Goal: Check status: Check status

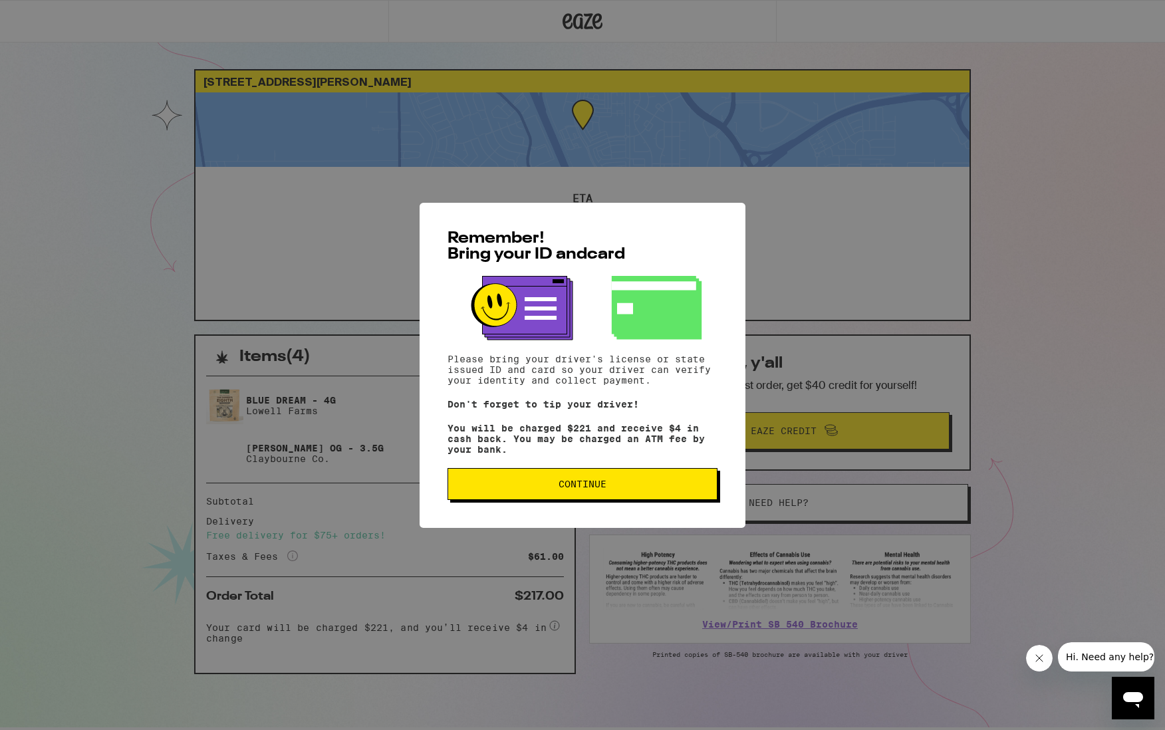
click at [641, 489] on span "Continue" at bounding box center [582, 483] width 247 height 9
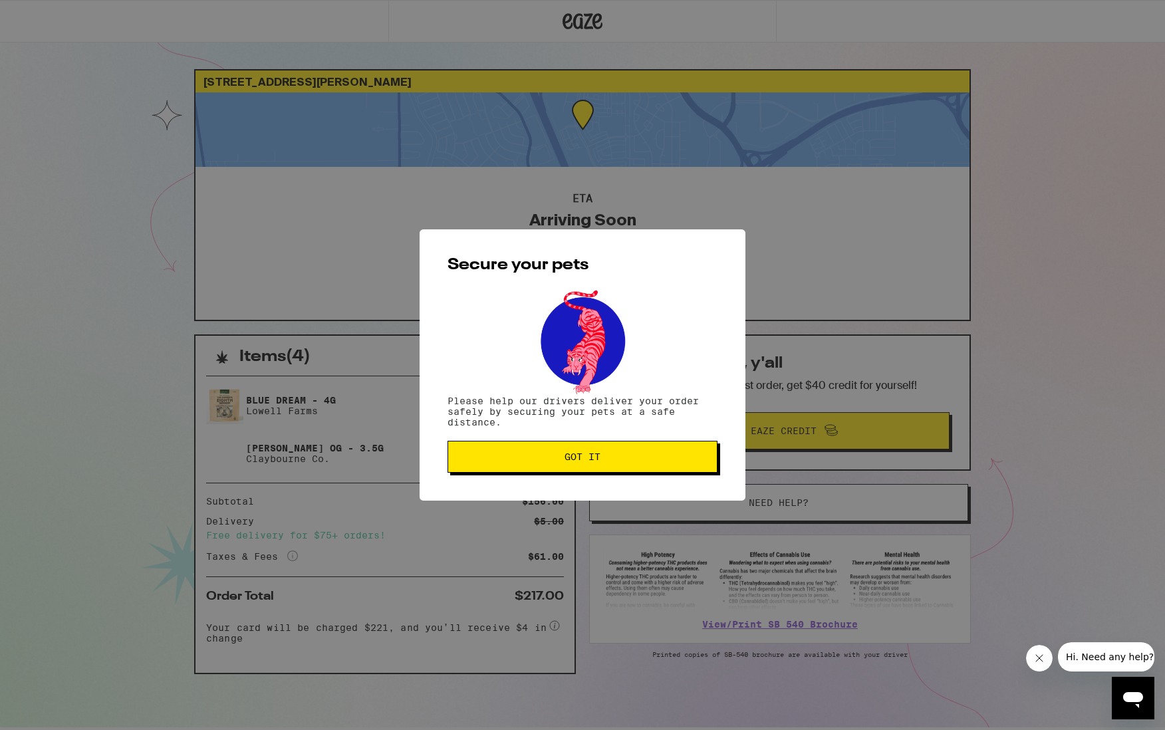
click at [641, 492] on div "Secure your pets Please help our drivers deliver your order safely by securing …" at bounding box center [583, 364] width 326 height 271
click at [641, 476] on div "Secure your pets Please help our drivers deliver your order safely by securing …" at bounding box center [583, 364] width 326 height 271
click at [644, 457] on span "Got it" at bounding box center [582, 456] width 247 height 9
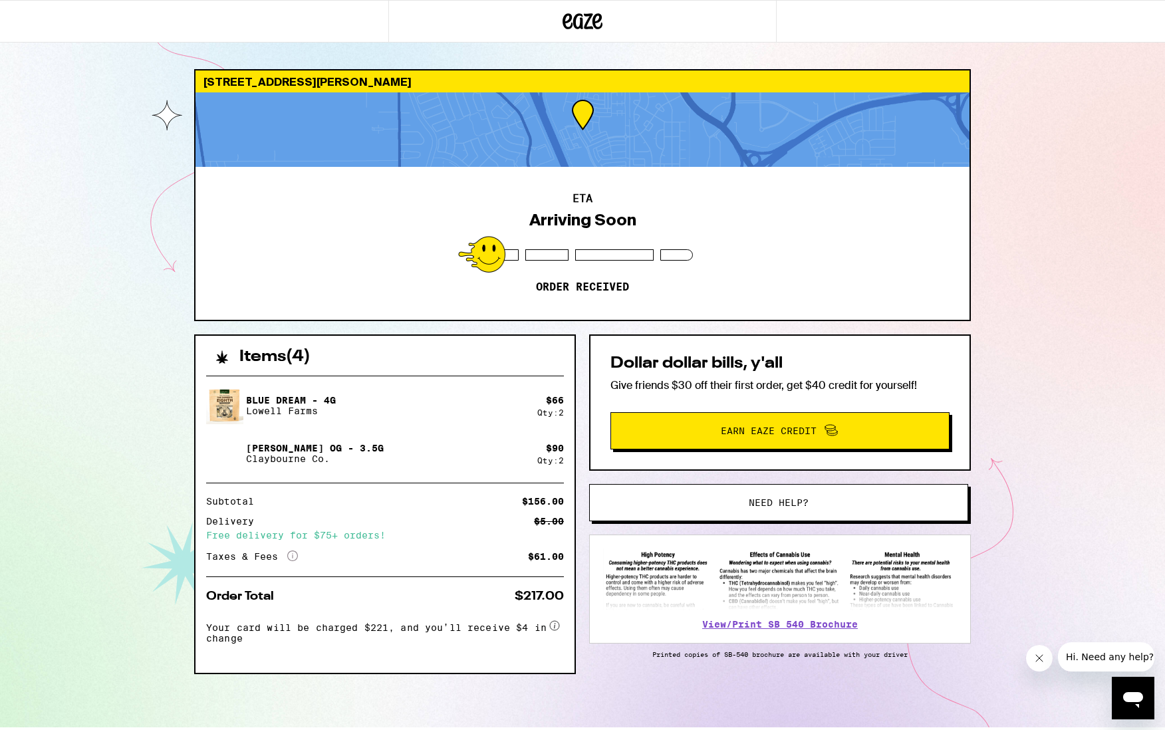
click at [572, 15] on icon at bounding box center [583, 21] width 40 height 24
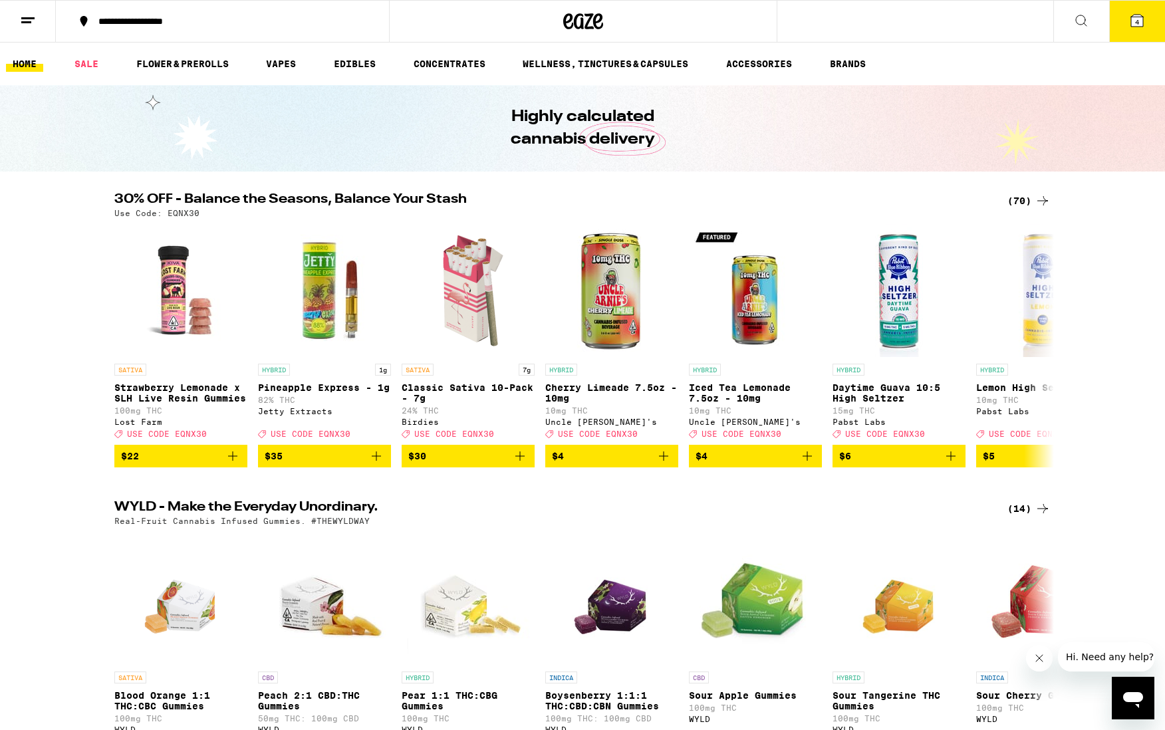
click at [1141, 20] on icon at bounding box center [1137, 21] width 12 height 12
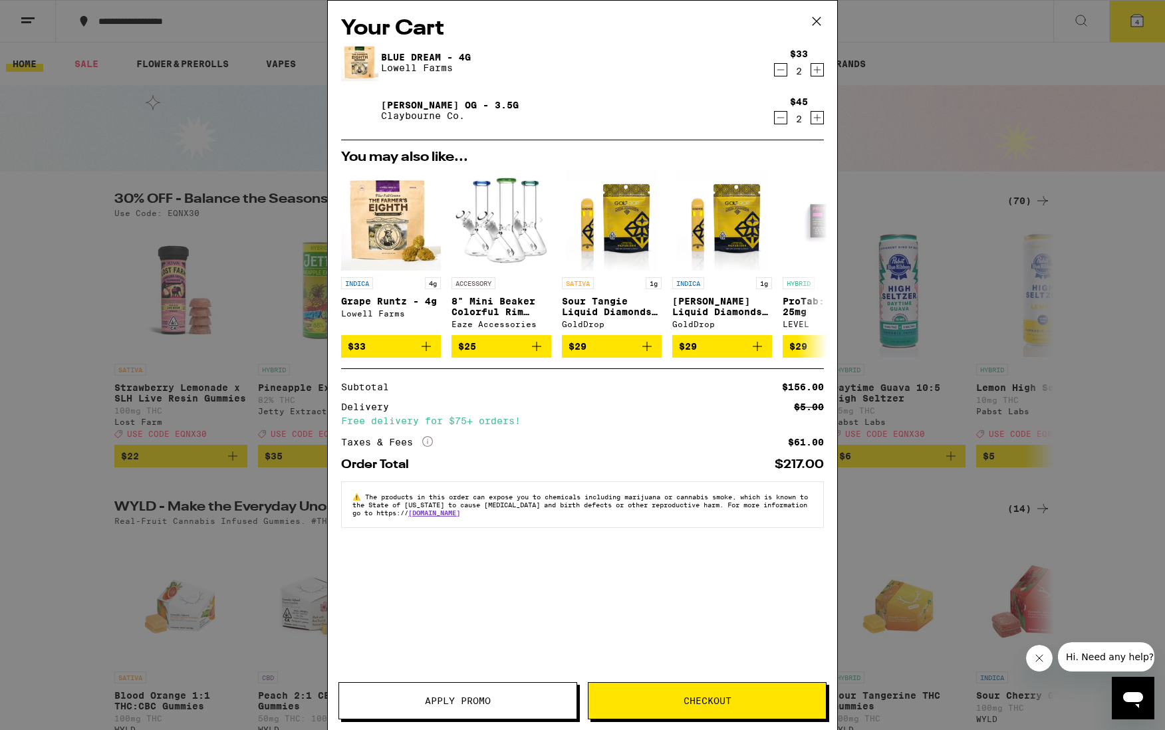
click at [818, 23] on icon at bounding box center [817, 21] width 8 height 8
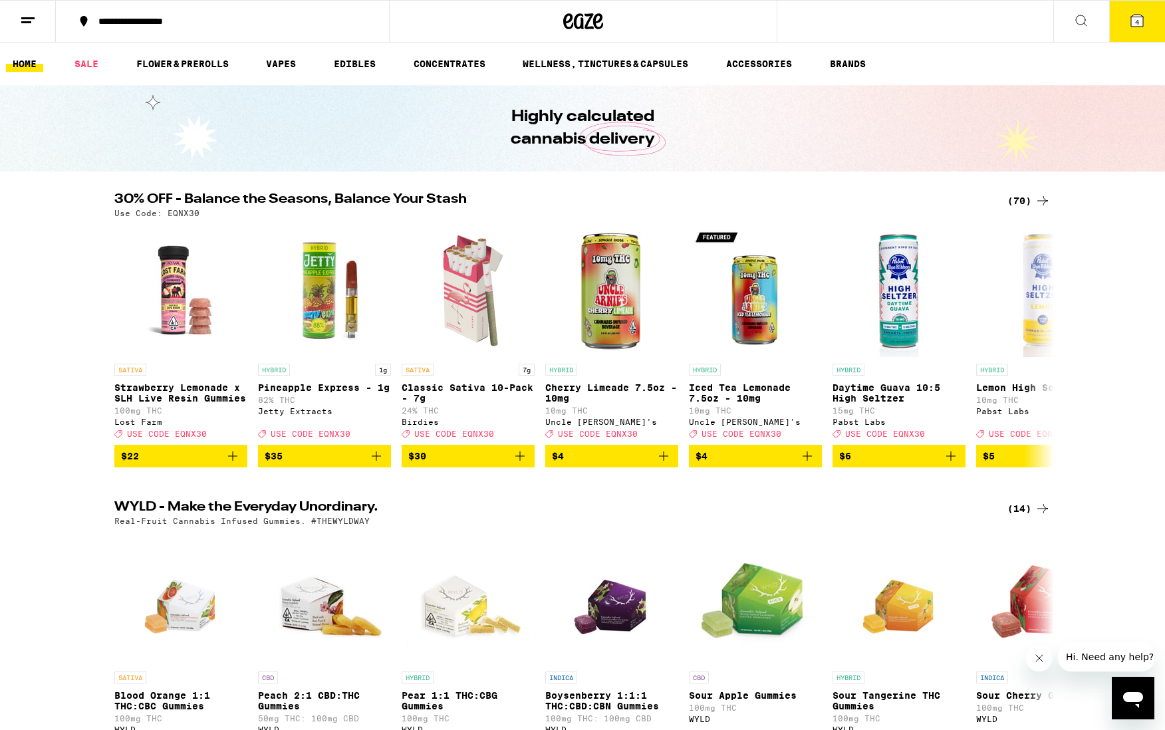
click at [7, 9] on button at bounding box center [28, 22] width 56 height 42
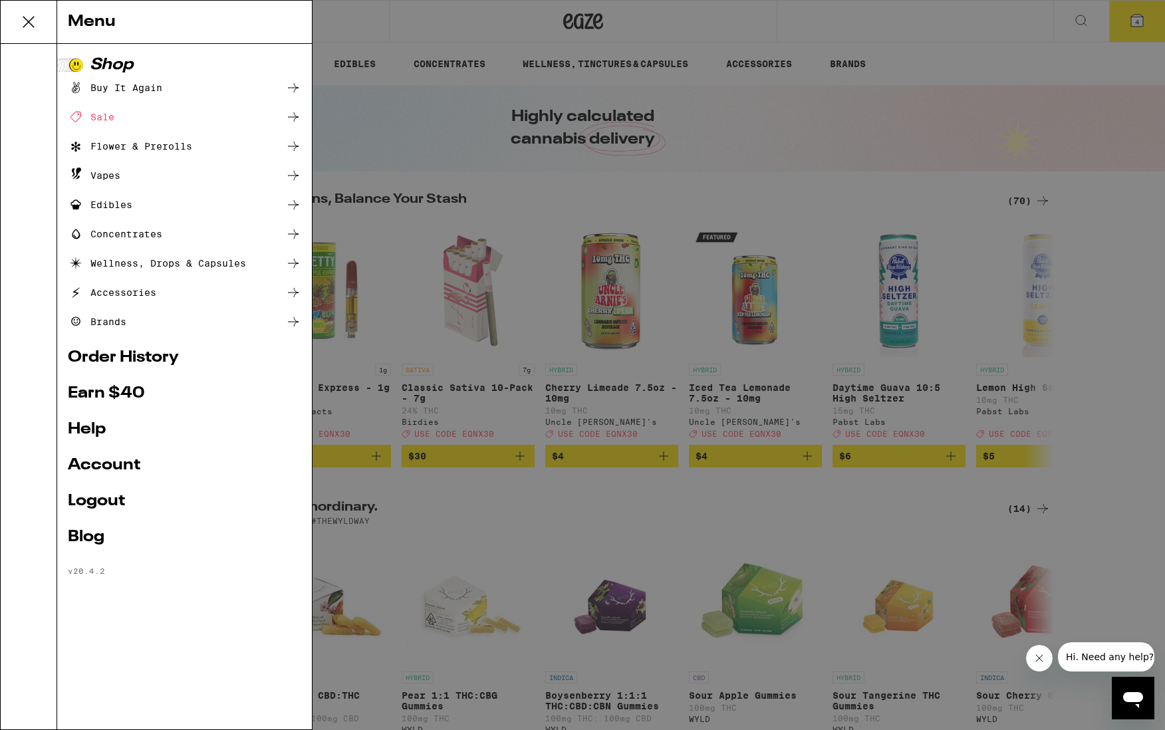
click at [605, 61] on div "Menu Shop Buy It Again Sale Flower & Prerolls Vapes Edibles Concentrates Wellne…" at bounding box center [582, 365] width 1165 height 730
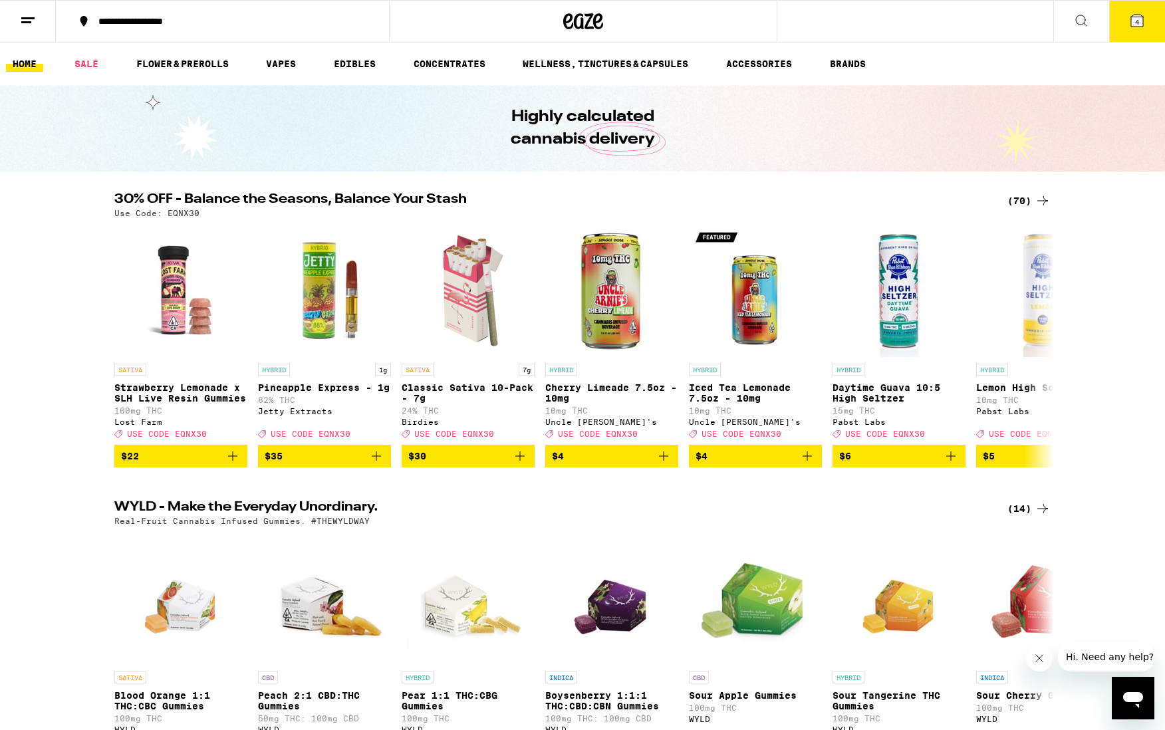
click at [1121, 699] on icon "Open messaging window" at bounding box center [1133, 698] width 24 height 24
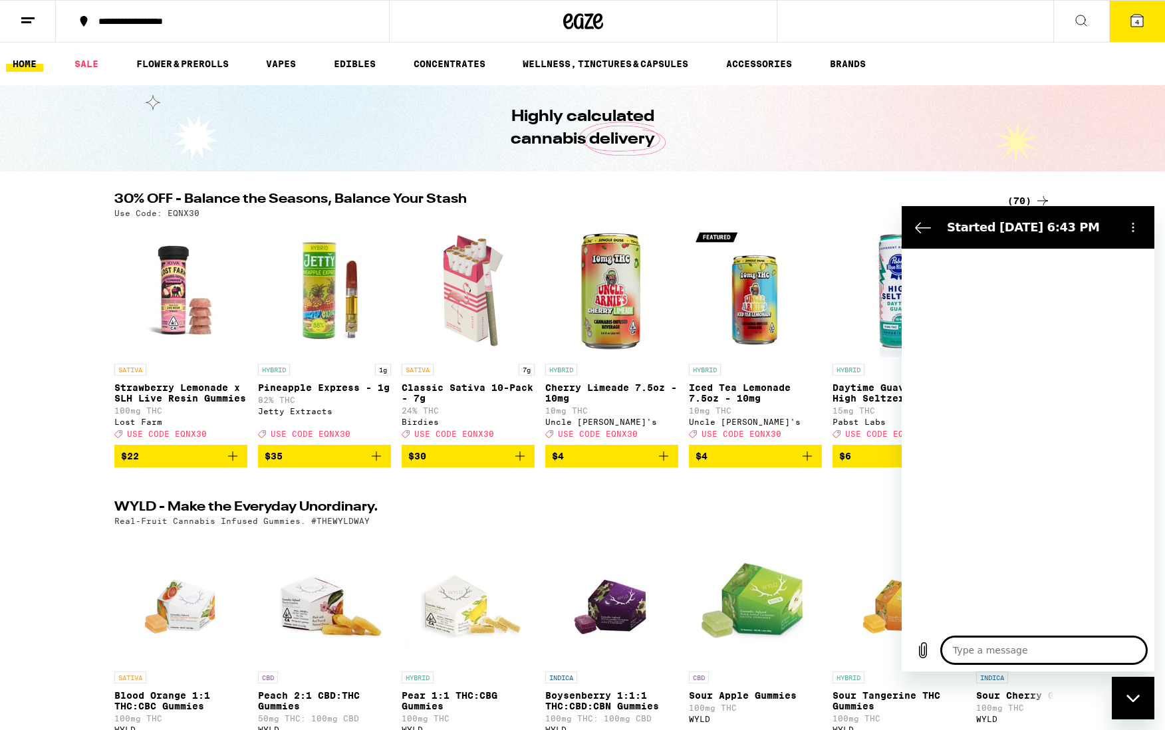
type textarea "x"
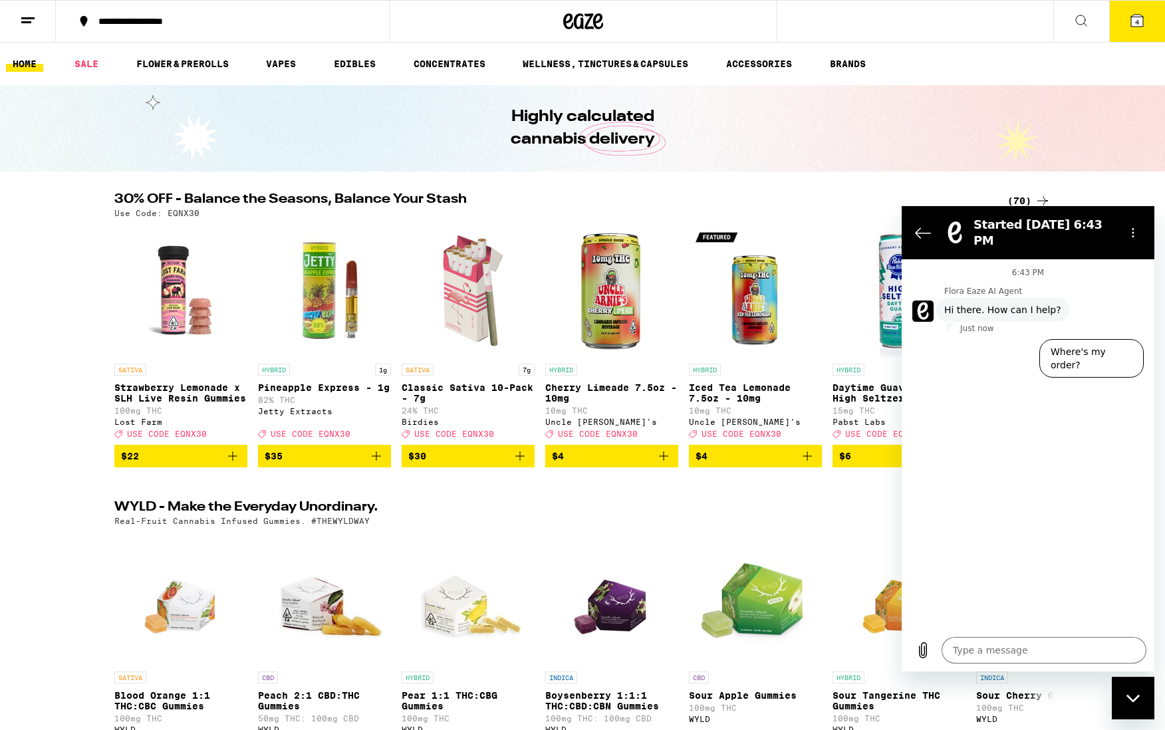
click at [36, 21] on button at bounding box center [28, 22] width 56 height 42
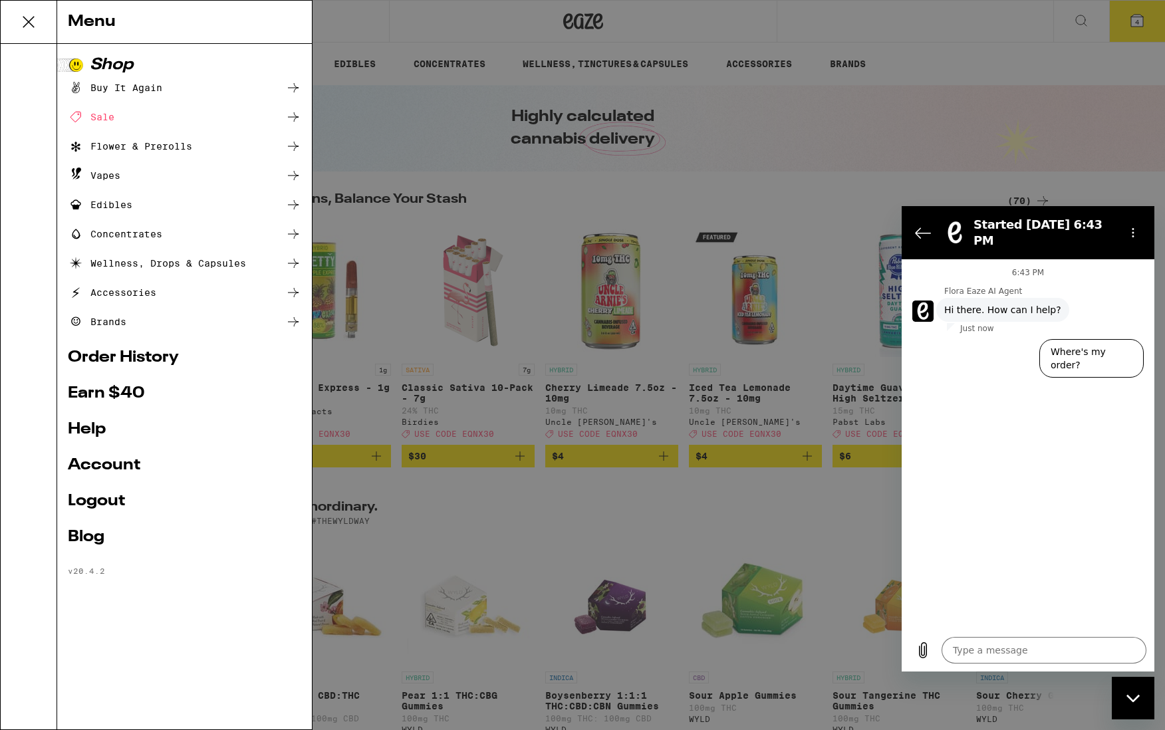
click at [111, 462] on link "Account" at bounding box center [184, 466] width 233 height 16
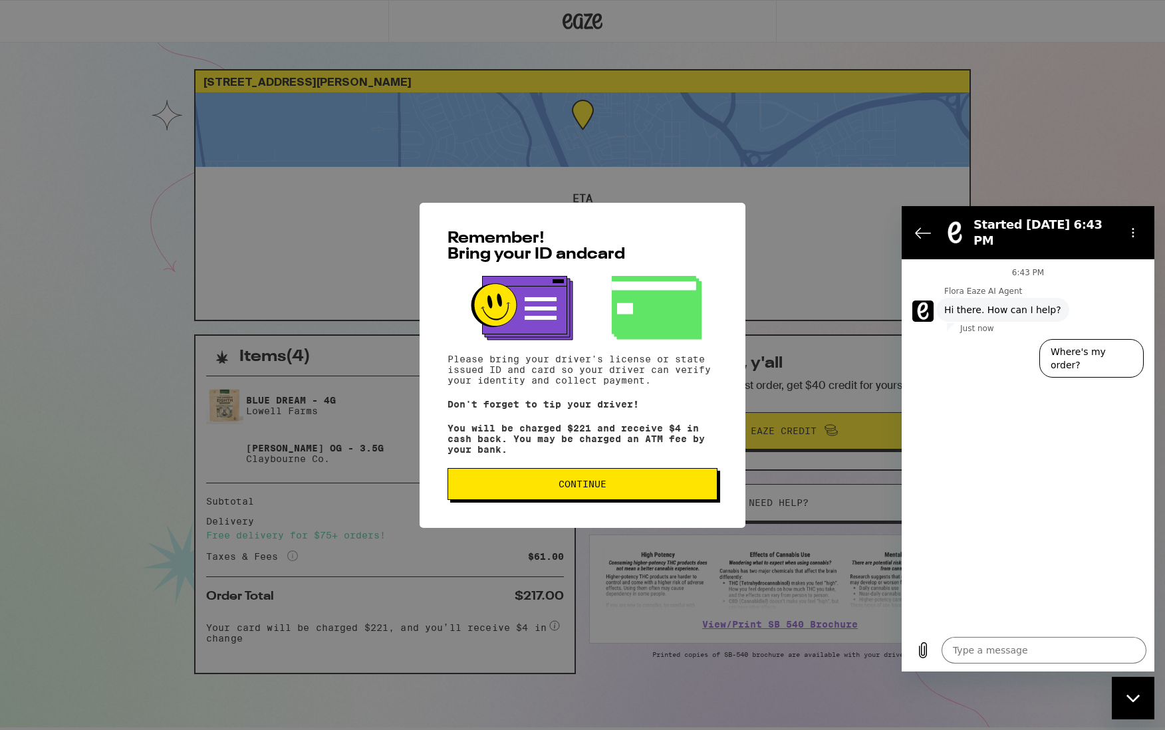
click at [660, 489] on span "Continue" at bounding box center [582, 483] width 247 height 9
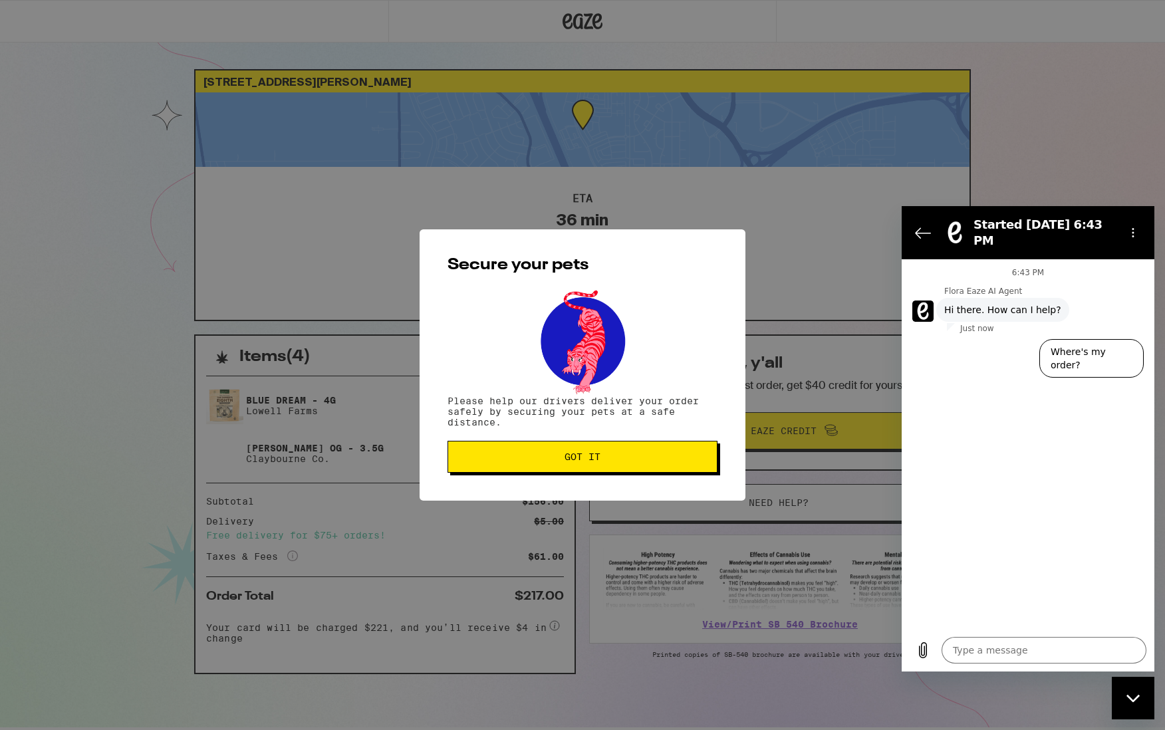
click at [663, 462] on span "Got it" at bounding box center [582, 456] width 247 height 9
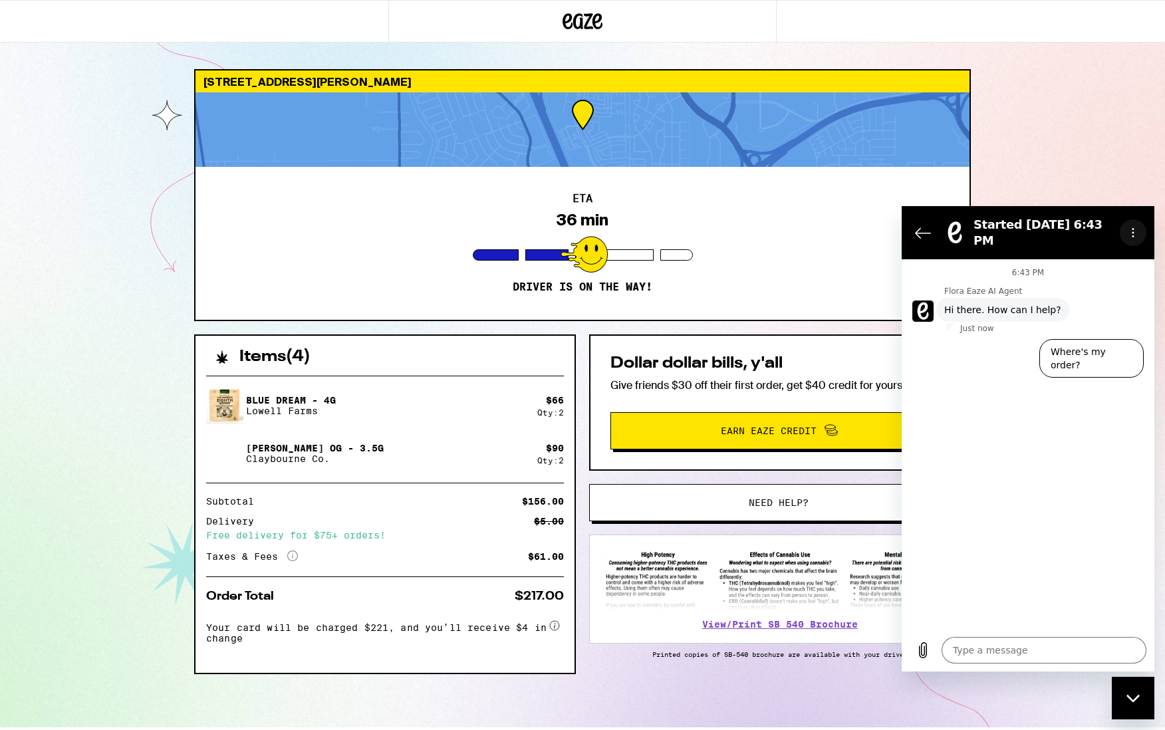
click at [1129, 227] on icon "Options menu" at bounding box center [1133, 232] width 11 height 11
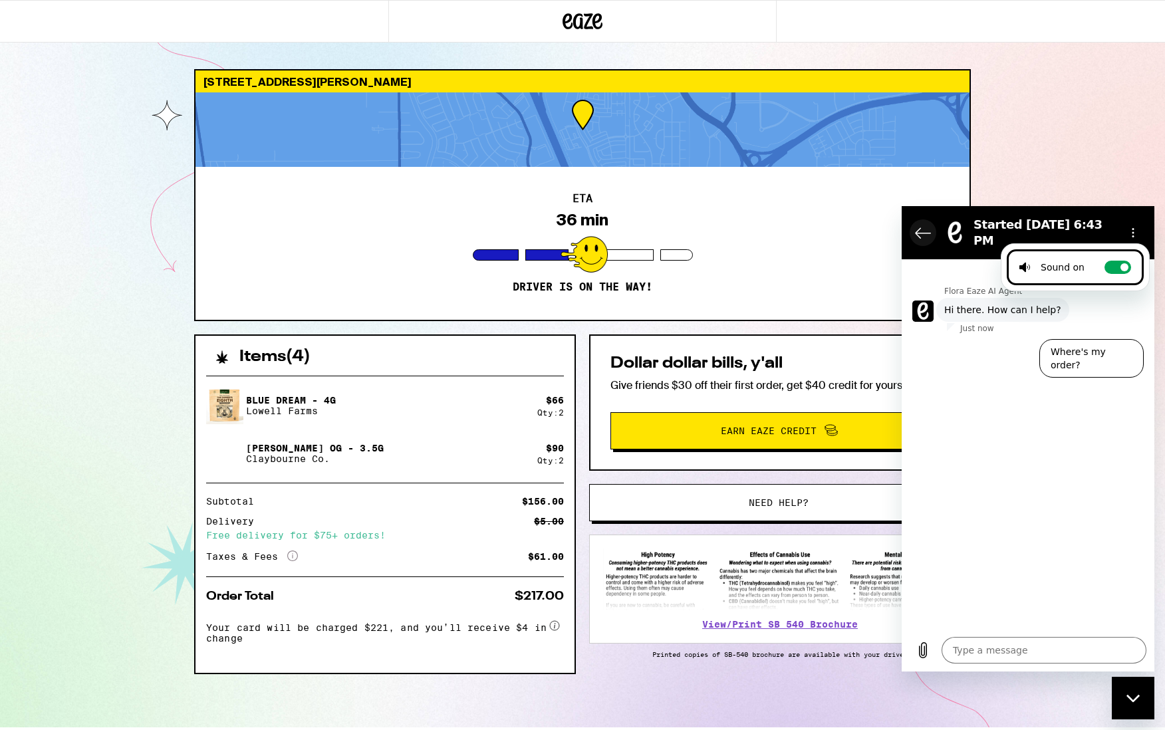
click at [926, 231] on icon "Back to the conversation list" at bounding box center [923, 233] width 16 height 16
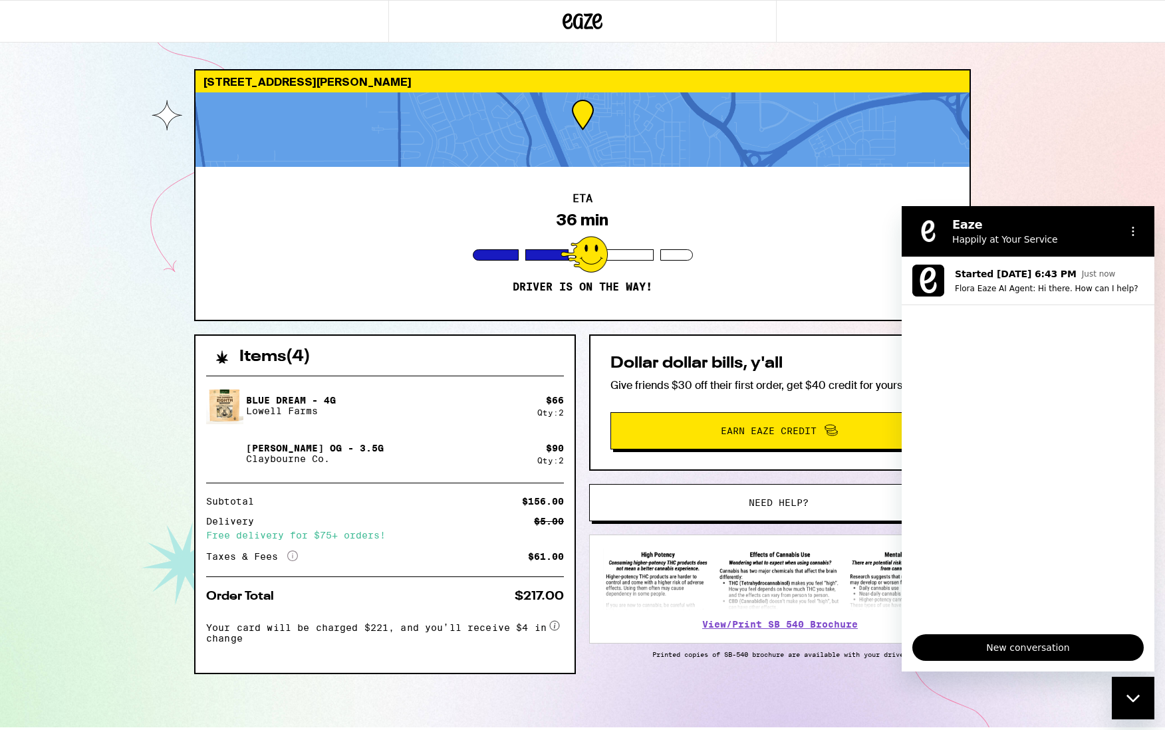
click at [1037, 81] on div "3772 E Commerce Way Amelia Rose Way Alley Sacramento 95834 ETA 36 min Driver is…" at bounding box center [582, 364] width 1165 height 728
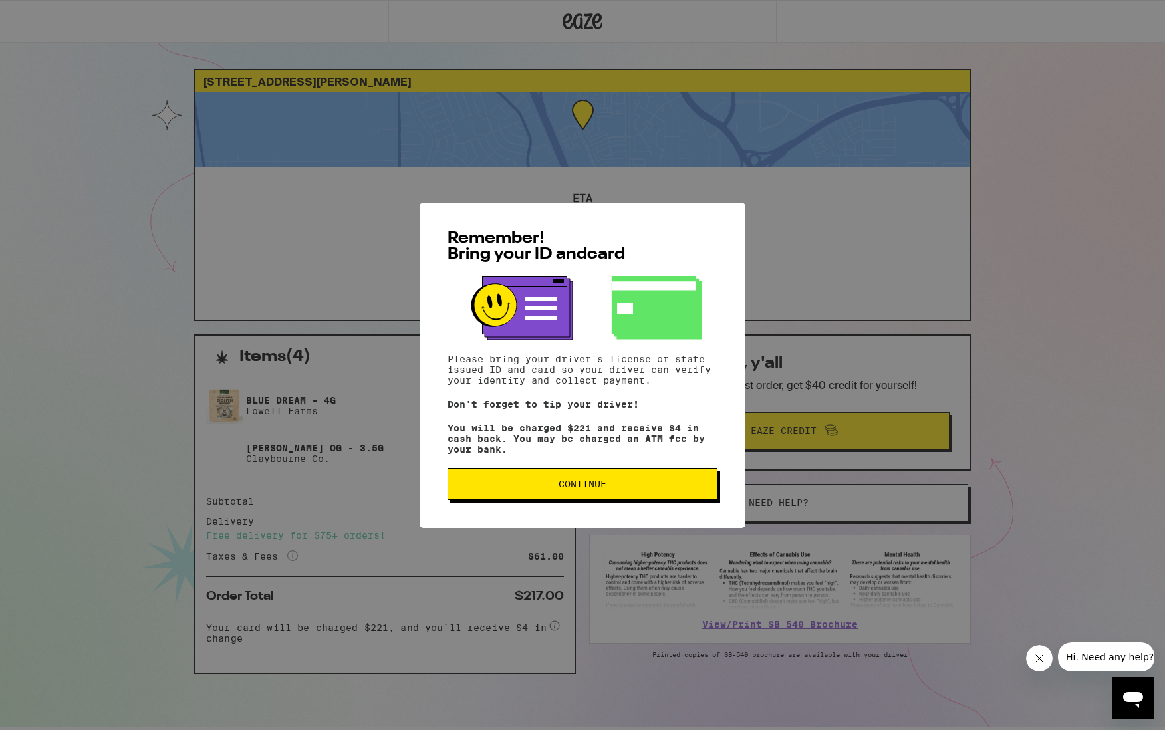
click at [630, 485] on span "Continue" at bounding box center [582, 483] width 247 height 9
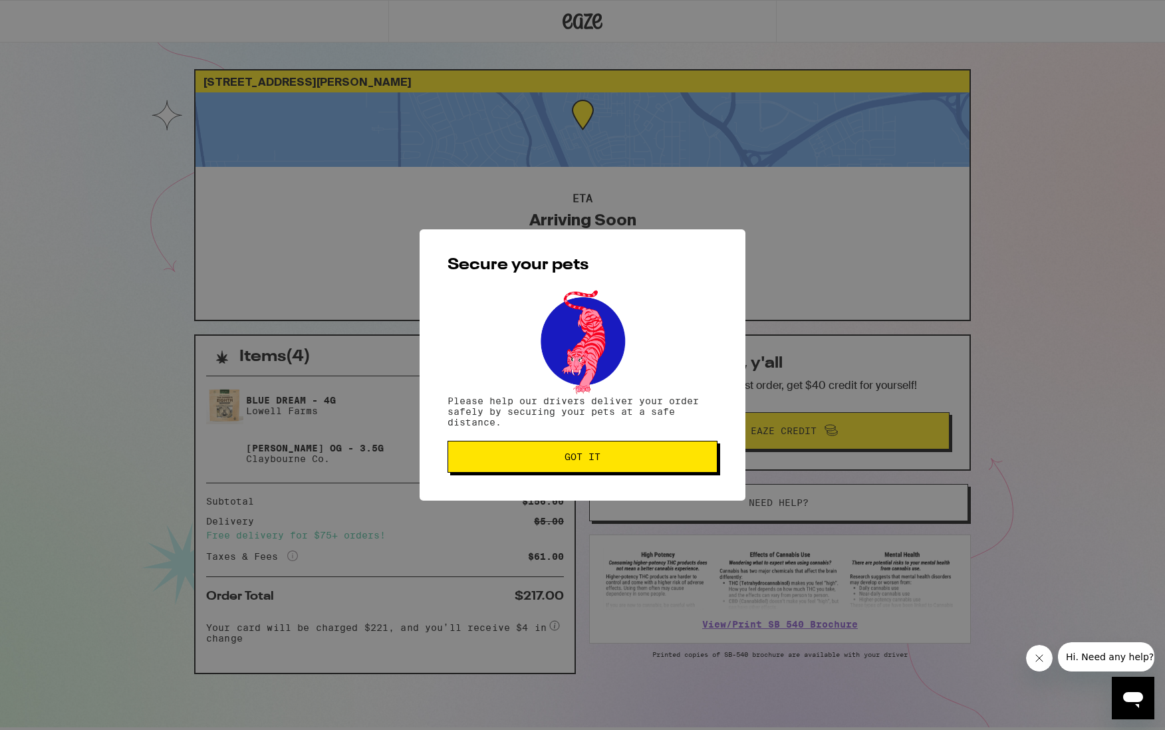
click at [590, 473] on button "Got it" at bounding box center [583, 457] width 270 height 32
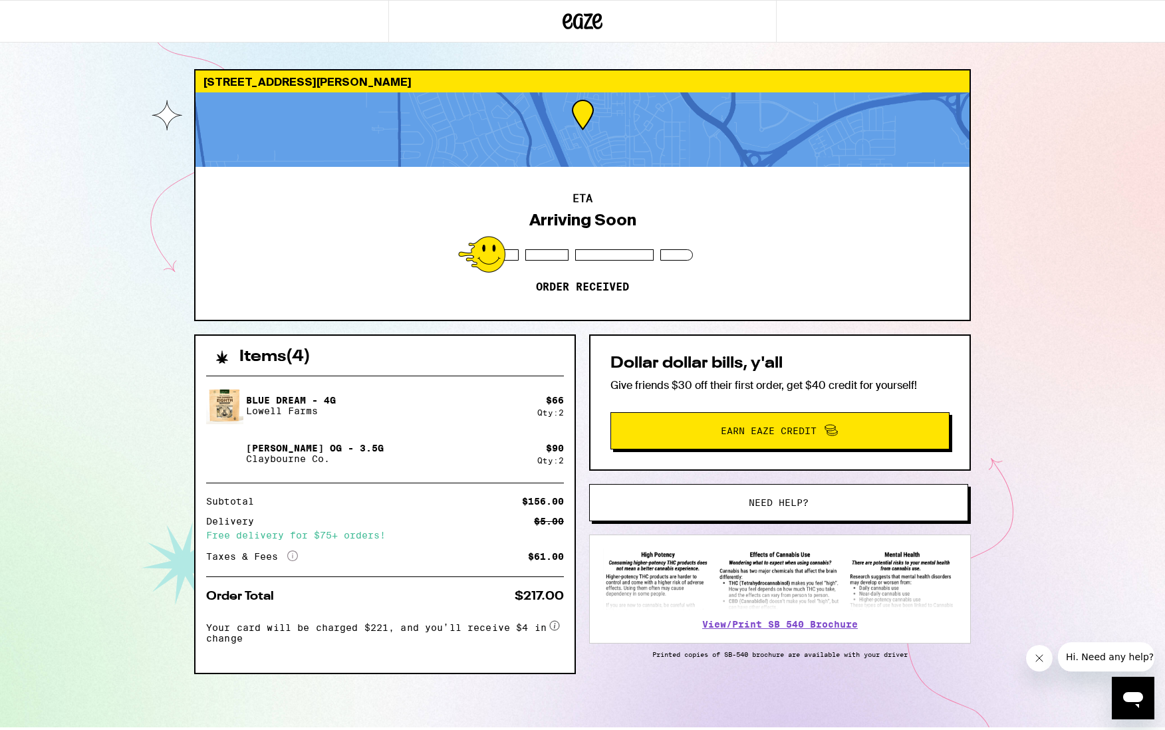
click at [592, 28] on icon at bounding box center [583, 21] width 20 height 16
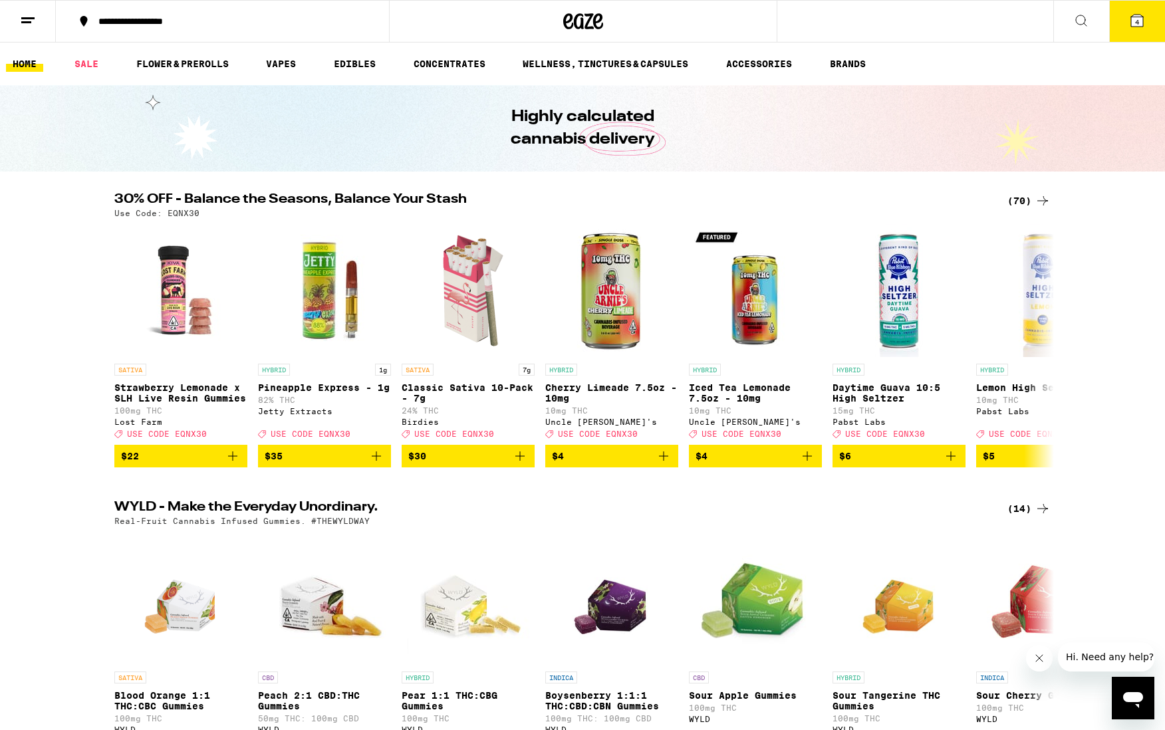
click at [1133, 24] on icon at bounding box center [1137, 21] width 12 height 12
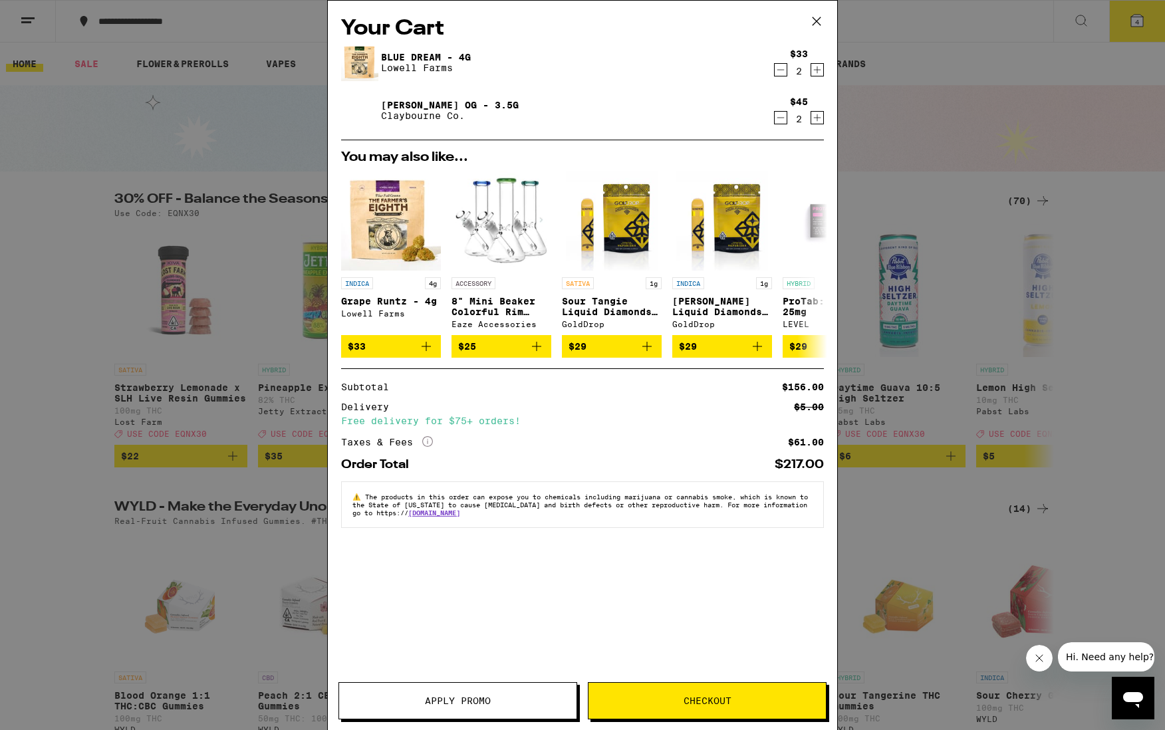
click at [816, 21] on icon at bounding box center [817, 21] width 8 height 8
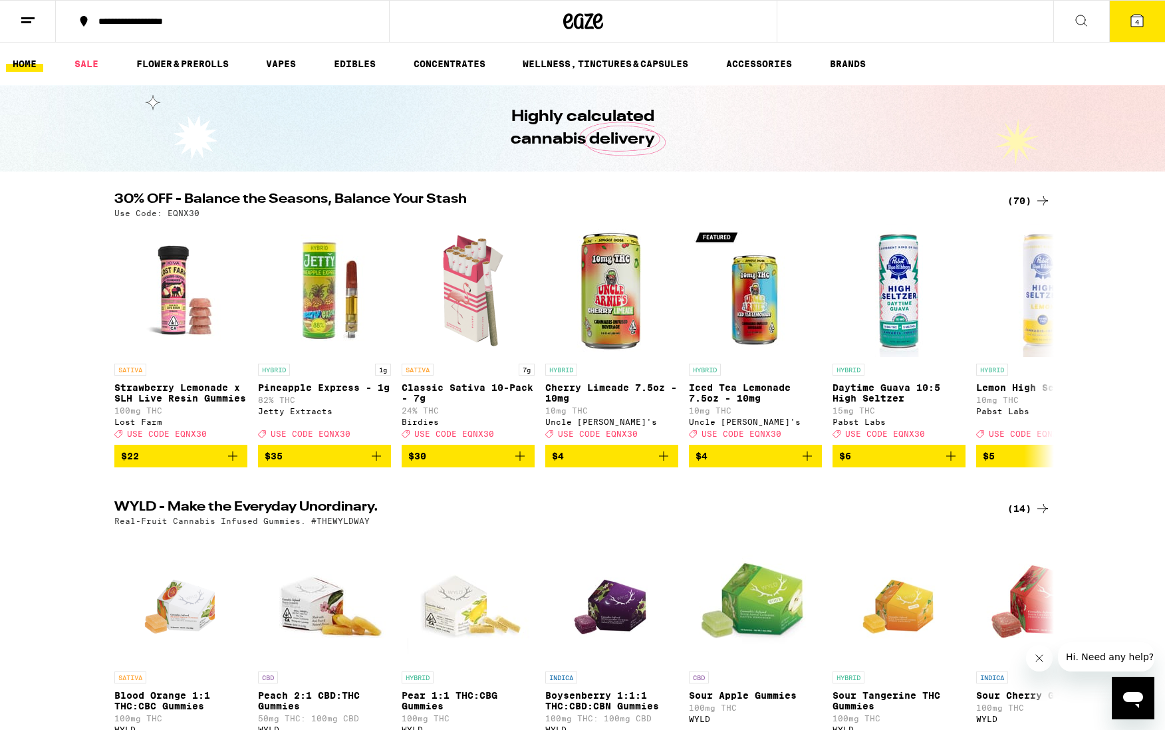
click at [21, 19] on icon at bounding box center [28, 21] width 16 height 16
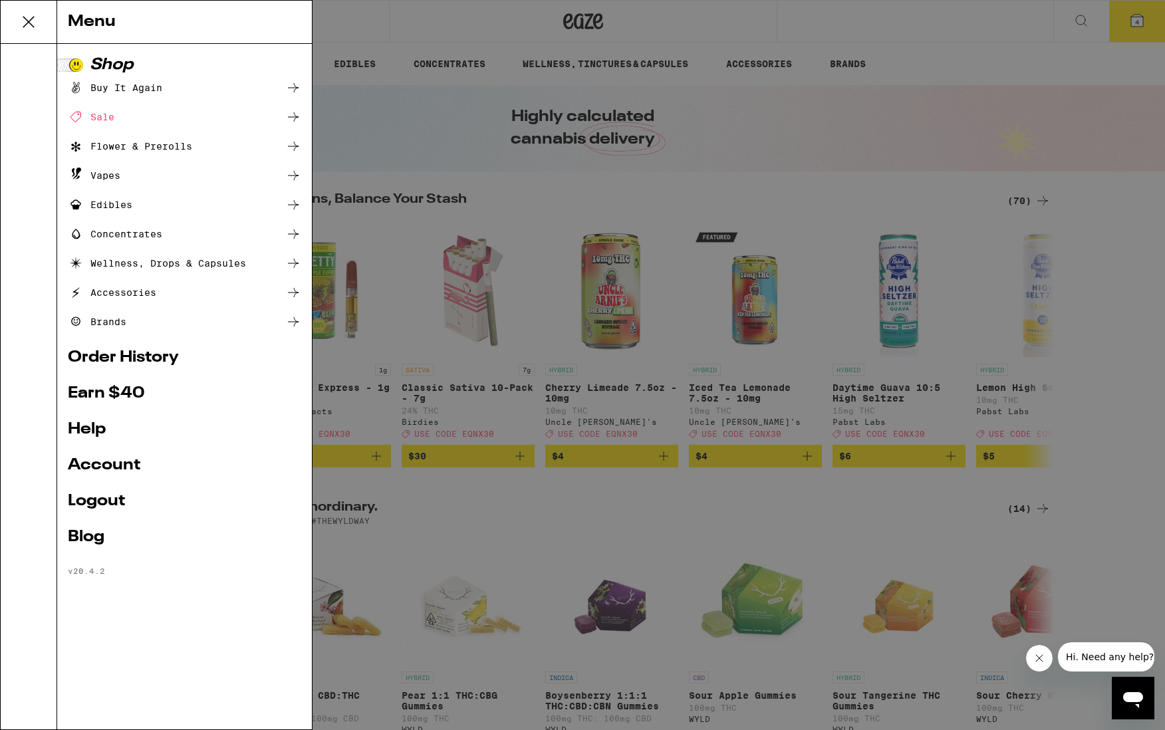
click at [164, 358] on link "Order History" at bounding box center [184, 358] width 233 height 16
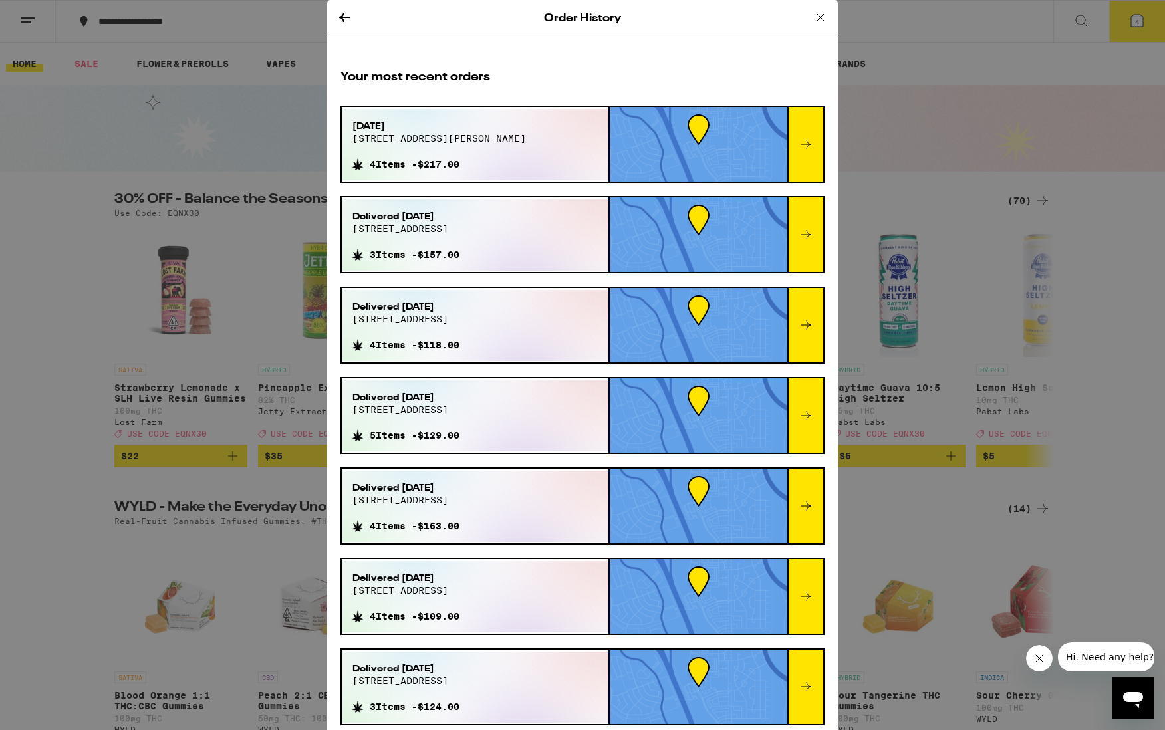
click at [509, 170] on div "4 Items - $217.00" at bounding box center [439, 161] width 174 height 15
click at [803, 161] on div at bounding box center [805, 144] width 36 height 74
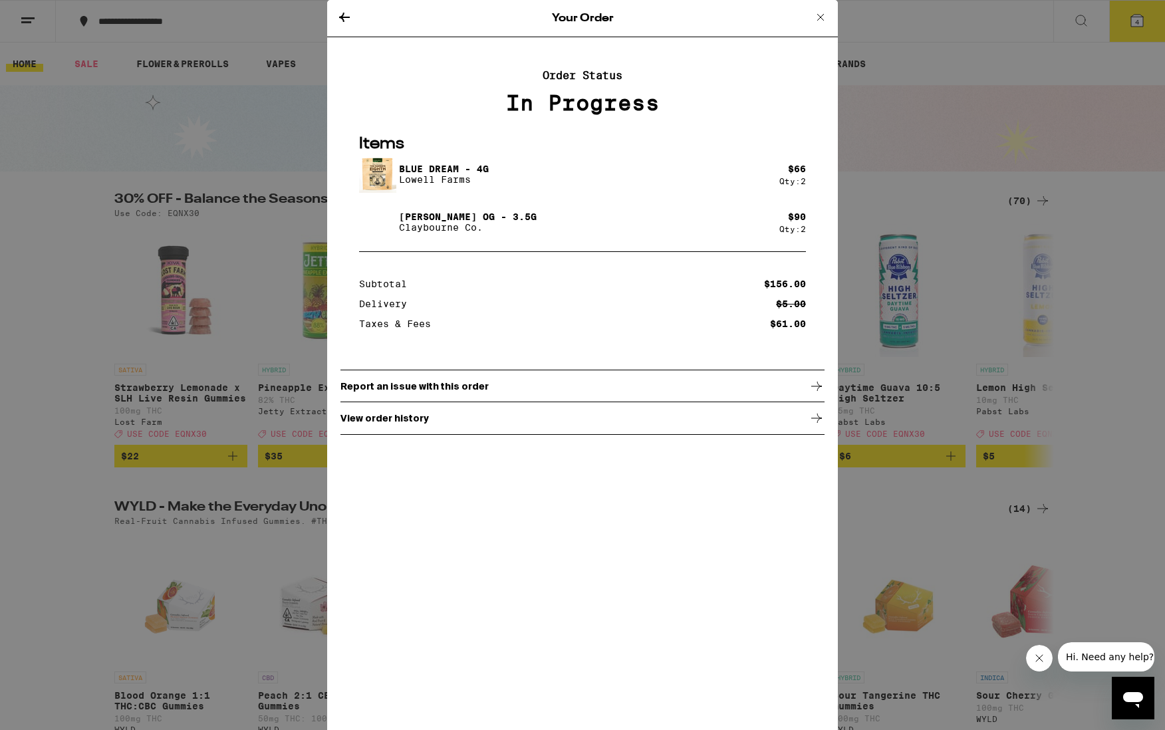
click at [605, 105] on div "In Progress" at bounding box center [583, 103] width 484 height 24
click at [819, 19] on icon at bounding box center [821, 17] width 16 height 16
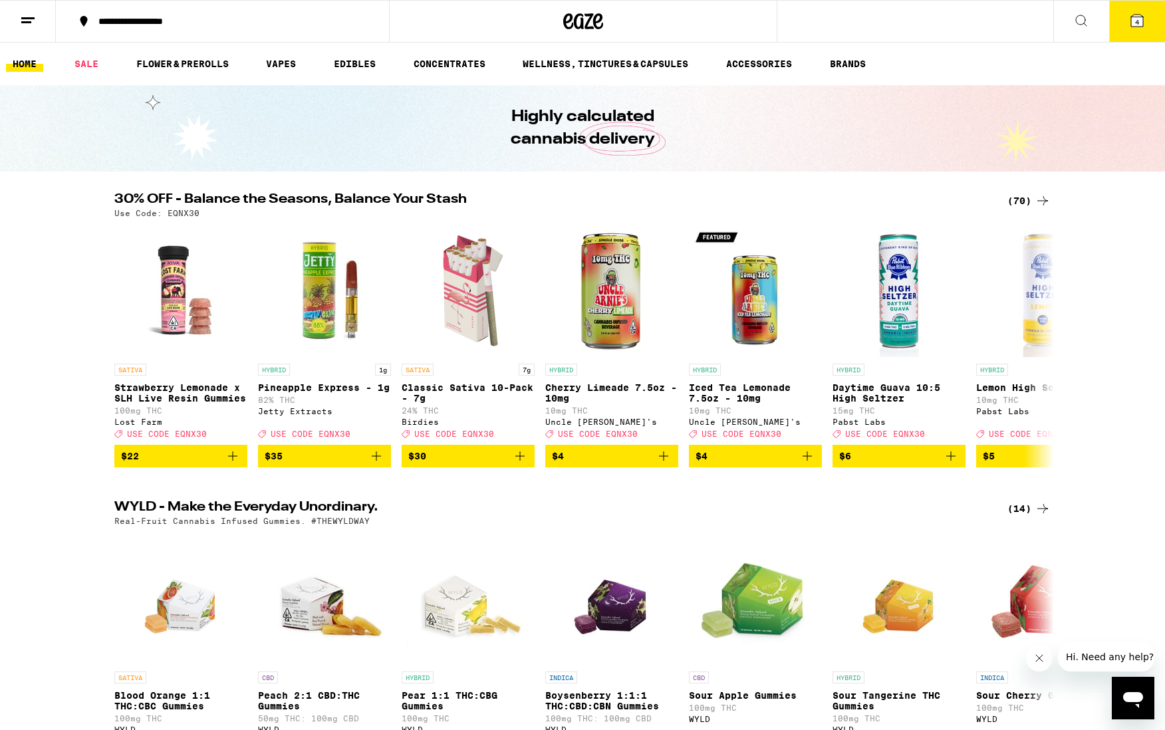
click at [25, 31] on button at bounding box center [28, 22] width 56 height 42
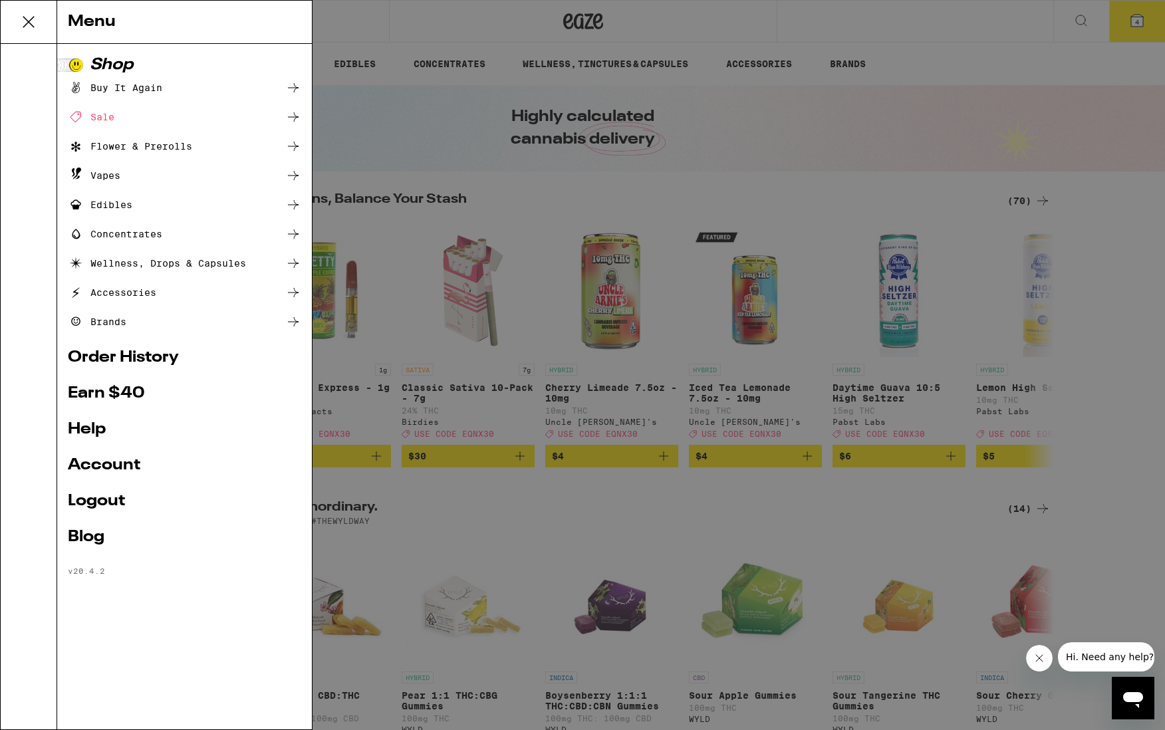
click at [25, 31] on icon at bounding box center [28, 22] width 27 height 27
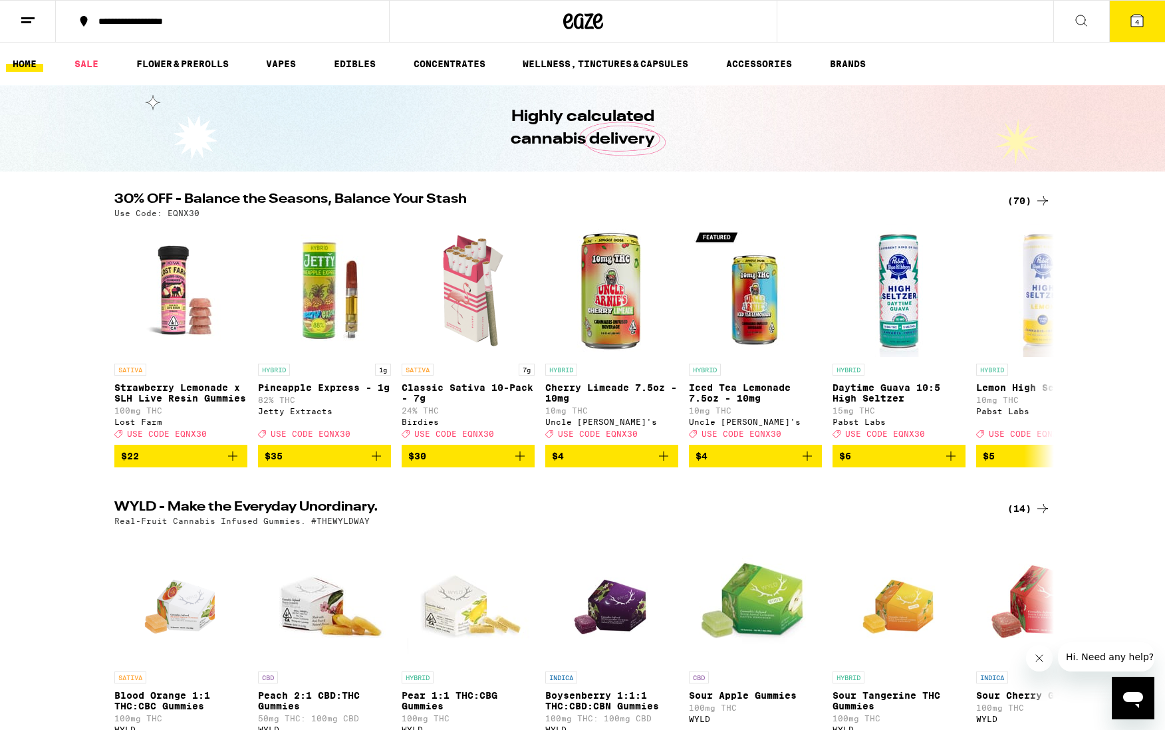
click at [25, 63] on link "HOME" at bounding box center [24, 64] width 37 height 16
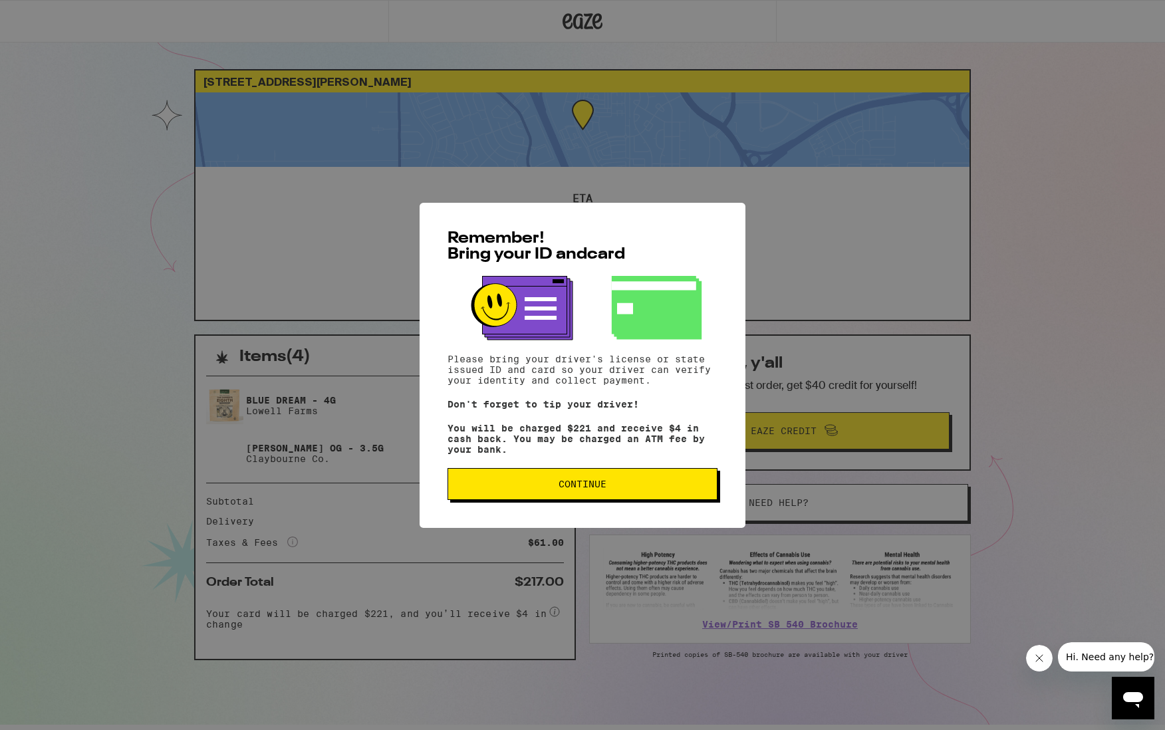
click at [609, 488] on span "Continue" at bounding box center [582, 483] width 247 height 9
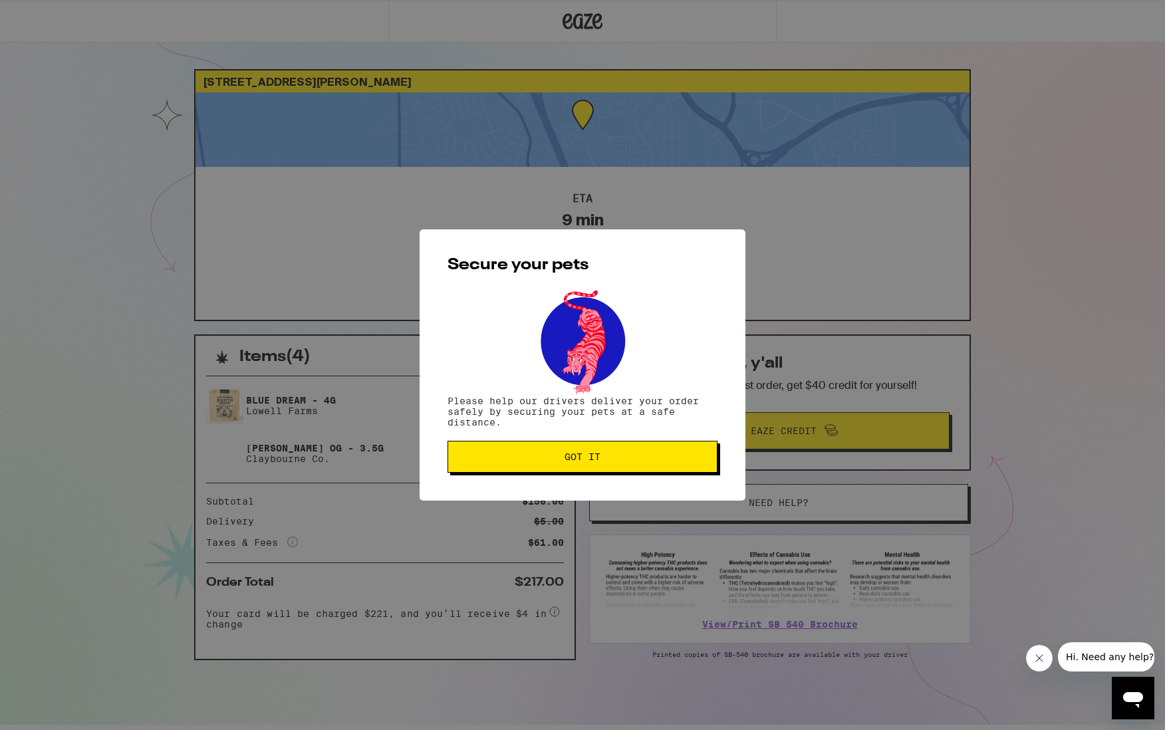
click at [608, 430] on div "Secure your pets Please help our drivers deliver your order safely by securing …" at bounding box center [583, 364] width 326 height 271
click at [543, 490] on div "Secure your pets Please help our drivers deliver your order safely by securing …" at bounding box center [583, 364] width 326 height 271
click at [543, 488] on div "Secure your pets Please help our drivers deliver your order safely by securing …" at bounding box center [583, 364] width 326 height 271
click at [558, 457] on span "Got it" at bounding box center [582, 456] width 247 height 9
